Goal: Information Seeking & Learning: Learn about a topic

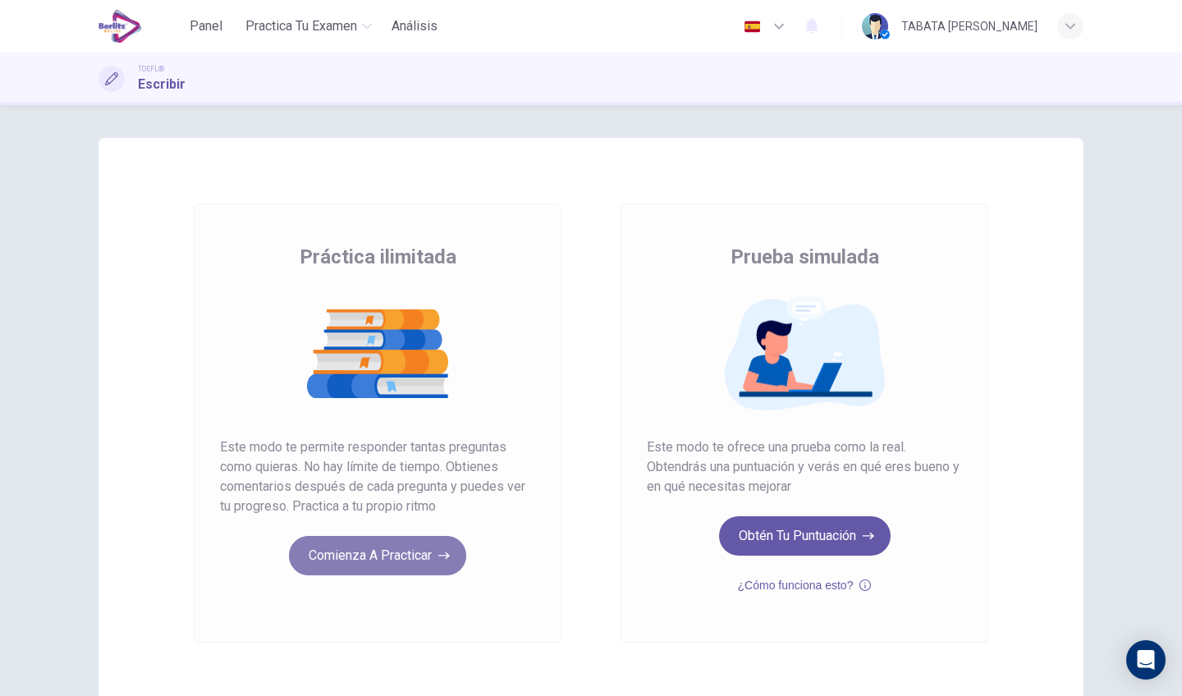
click at [390, 562] on button "Comienza a practicar" at bounding box center [377, 555] width 177 height 39
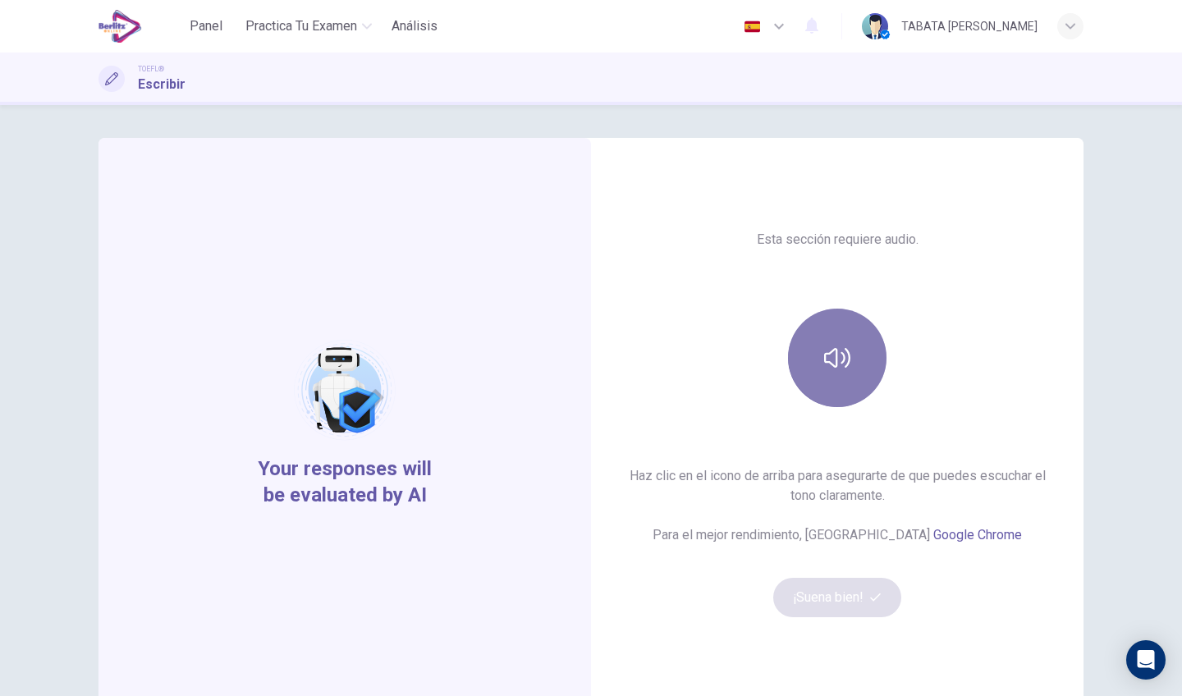
click at [853, 337] on button "button" at bounding box center [837, 358] width 99 height 99
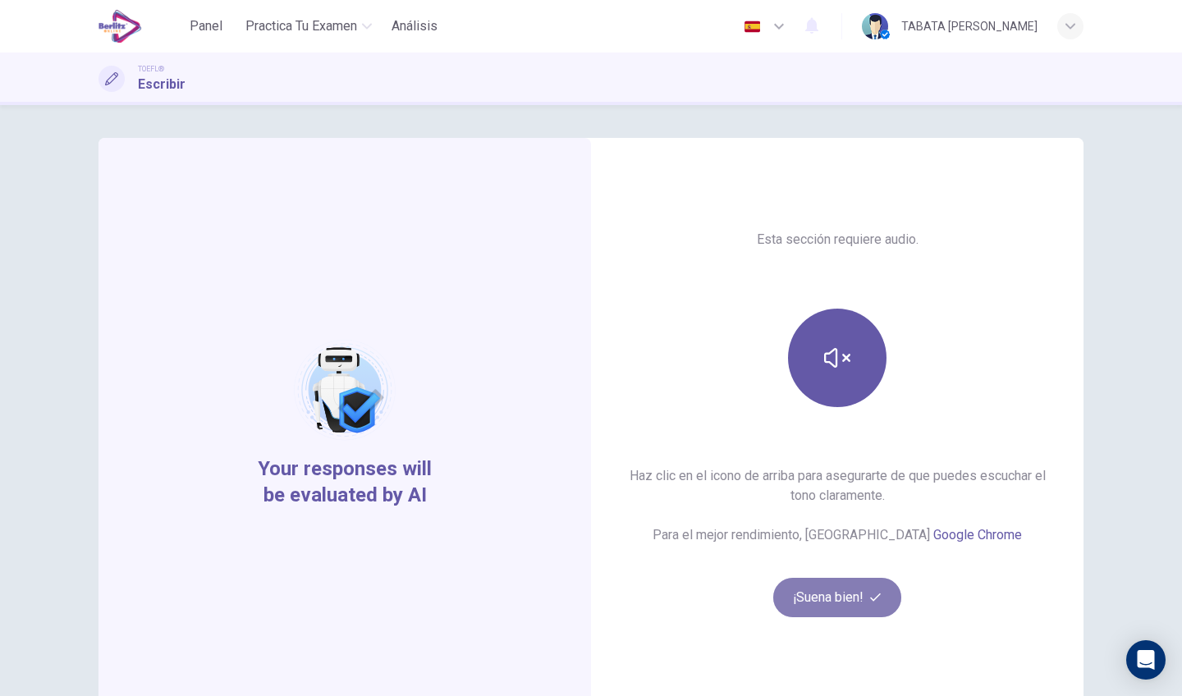
click at [867, 590] on button "¡Suena bien!" at bounding box center [837, 597] width 128 height 39
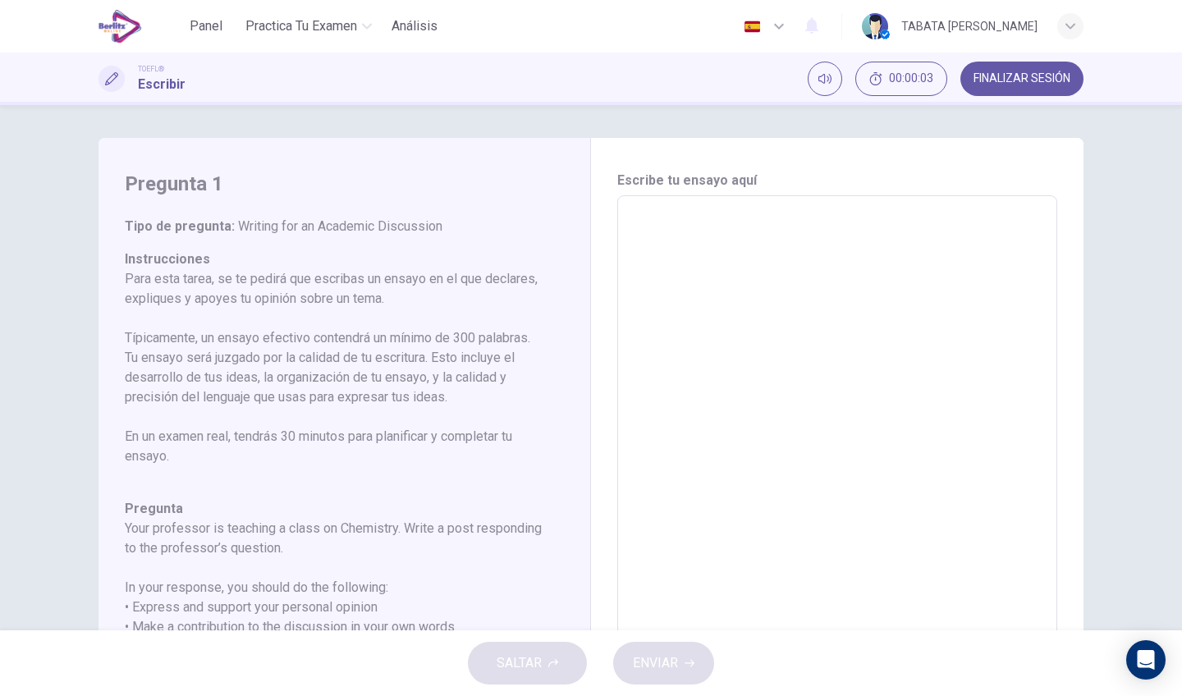
click at [799, 349] on textarea at bounding box center [837, 469] width 417 height 521
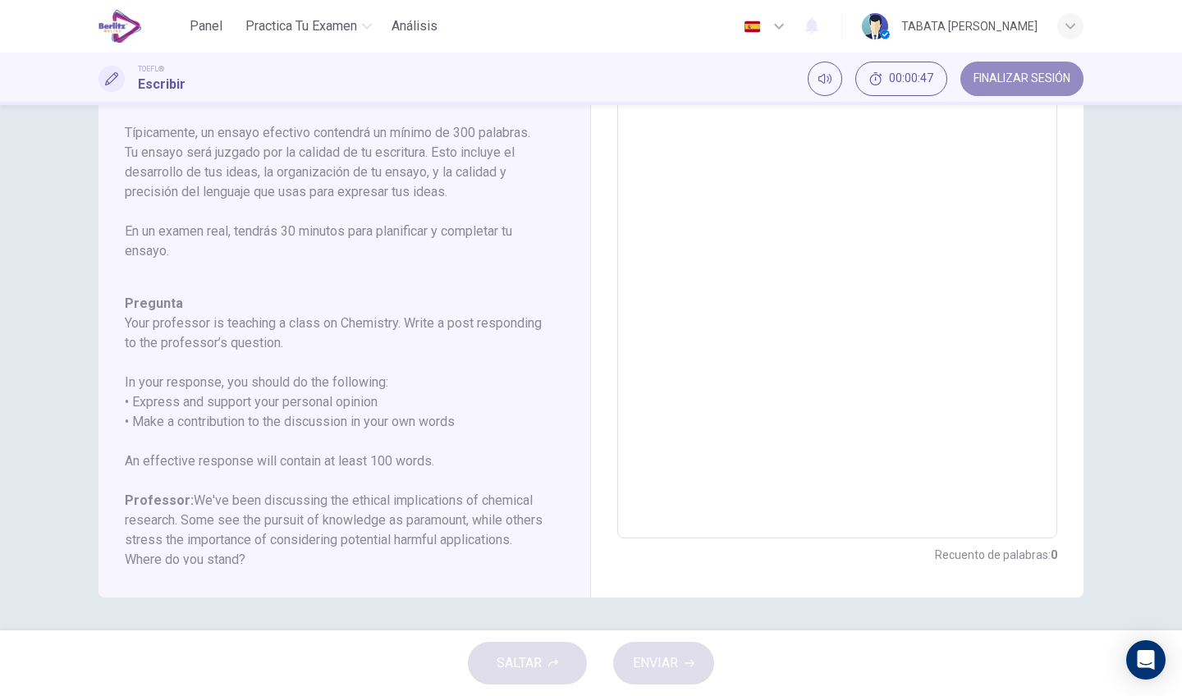
click at [983, 75] on span "FINALIZAR SESIÓN" at bounding box center [1022, 78] width 97 height 13
